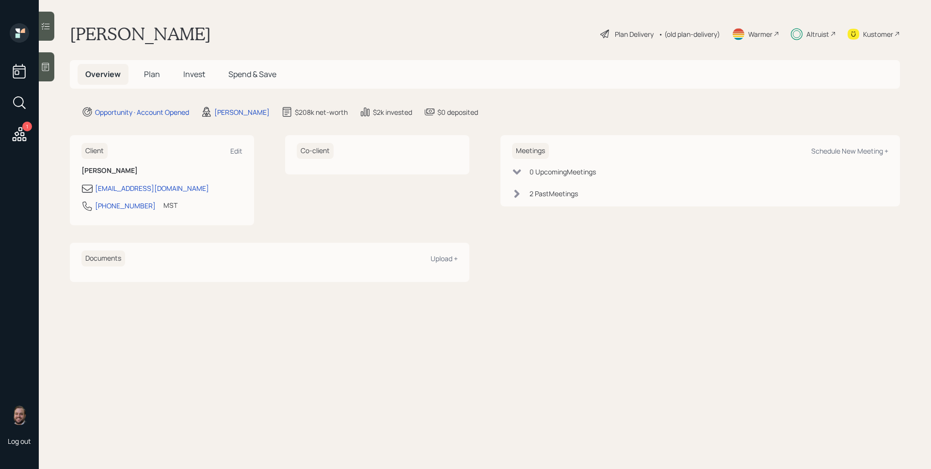
click at [823, 32] on div "Altruist" at bounding box center [817, 34] width 23 height 10
